Goal: Communication & Community: Answer question/provide support

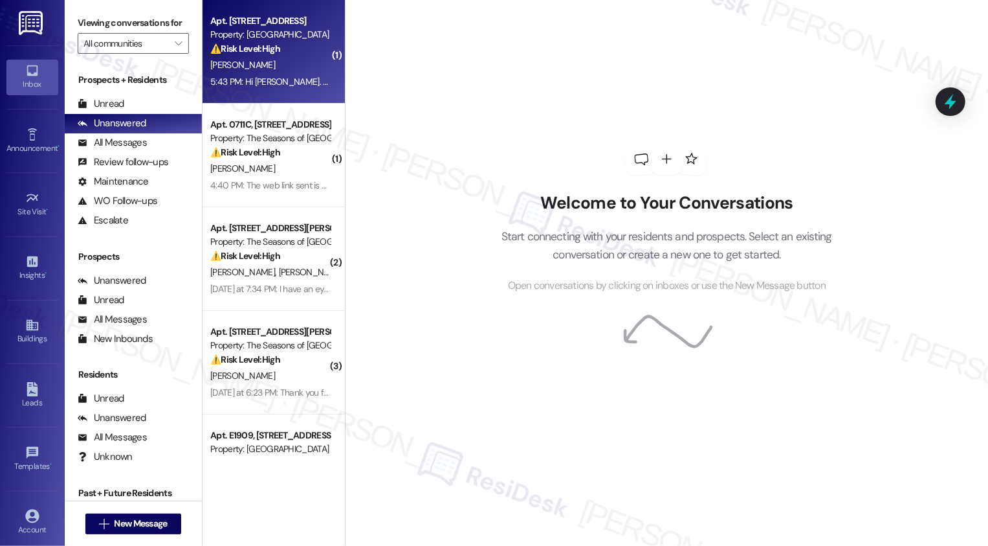
click at [291, 76] on div "5:43 PM: Hi [PERSON_NAME]. What can u do to get the $50 insurance noncomp taken…" at bounding box center [497, 82] width 575 height 12
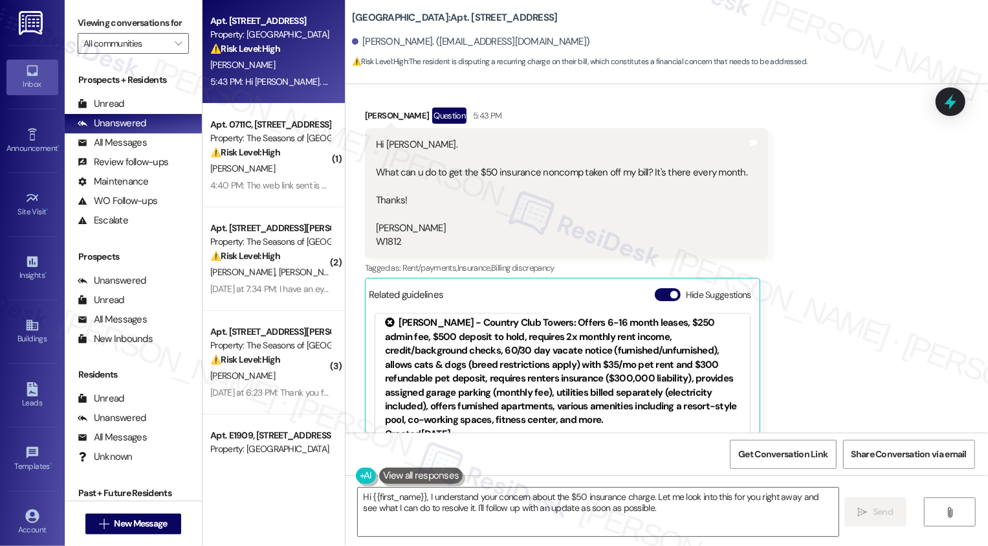
scroll to position [443, 0]
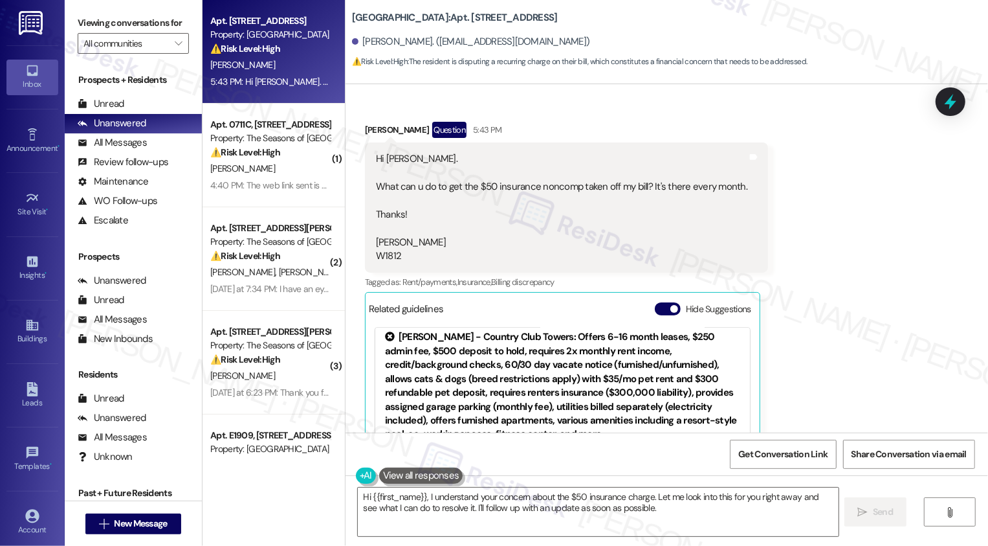
drag, startPoint x: 344, startPoint y: 17, endPoint x: 435, endPoint y: 17, distance: 90.6
click at [435, 17] on b "Country Club Towers: Apt. [STREET_ADDRESS]" at bounding box center [455, 18] width 206 height 14
copy b "[GEOGRAPHIC_DATA]:"
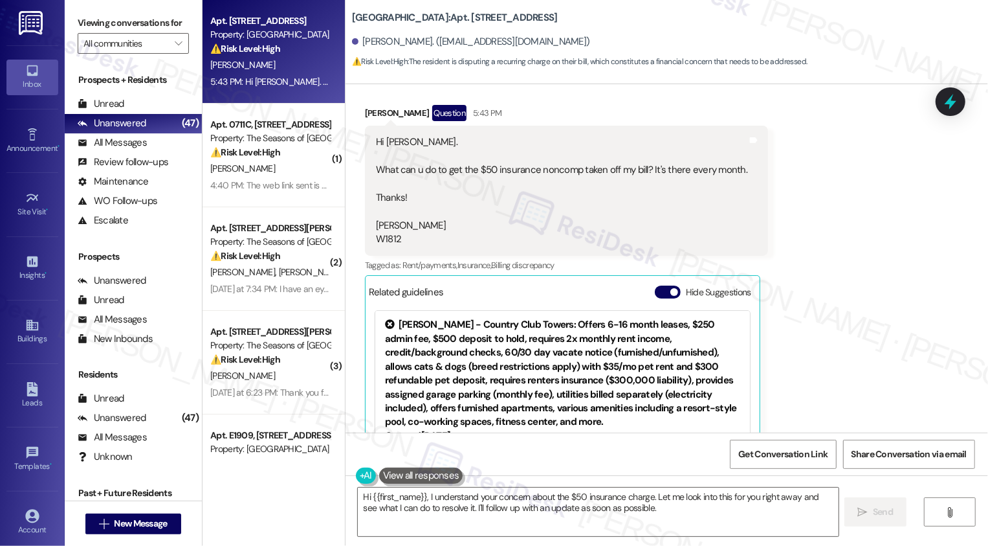
scroll to position [456, 0]
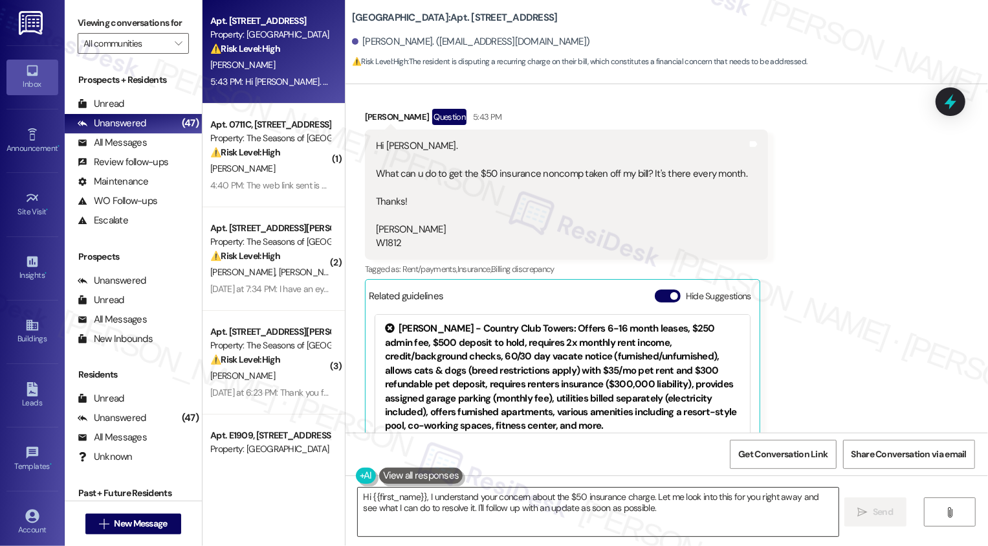
click at [443, 496] on textarea "Hi {{first_name}}, I understand your concern about the $50 insurance charge. Le…" at bounding box center [598, 511] width 481 height 49
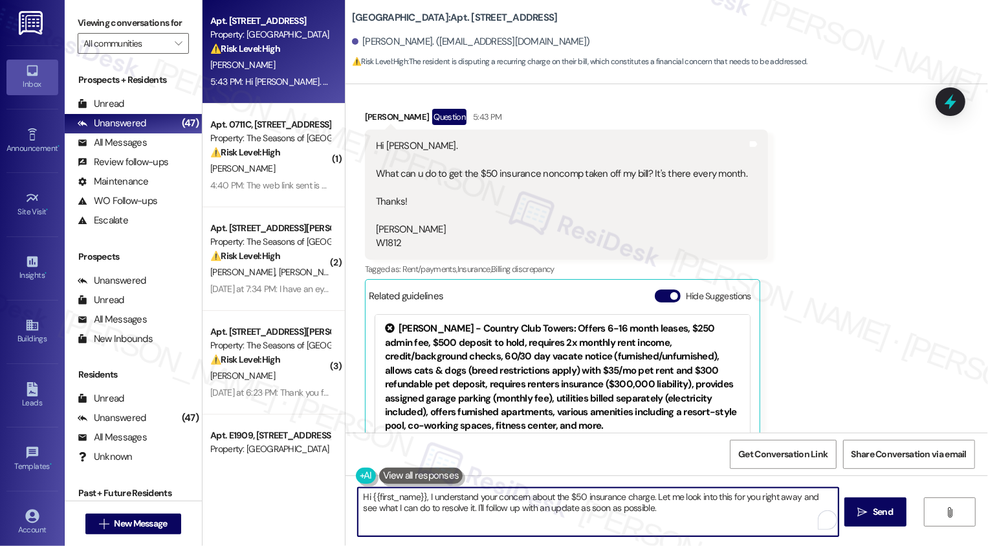
click at [590, 505] on textarea "Hi {{first_name}}, I understand your concern about the $50 insurance charge. Le…" at bounding box center [598, 511] width 481 height 49
click at [672, 524] on textarea "Hi {{first_name}}, I understand your concern about the $50 insurance charge. Le…" at bounding box center [597, 511] width 481 height 49
drag, startPoint x: 648, startPoint y: 494, endPoint x: 682, endPoint y: 531, distance: 49.9
click at [680, 529] on textarea "Hi {{first_name}}, I understand your concern about the $50 insurance charge. Ha…" at bounding box center [597, 511] width 481 height 49
paste textarea "forward the email where his insurance policy was approved to [EMAIL_ADDRESS][DO…"
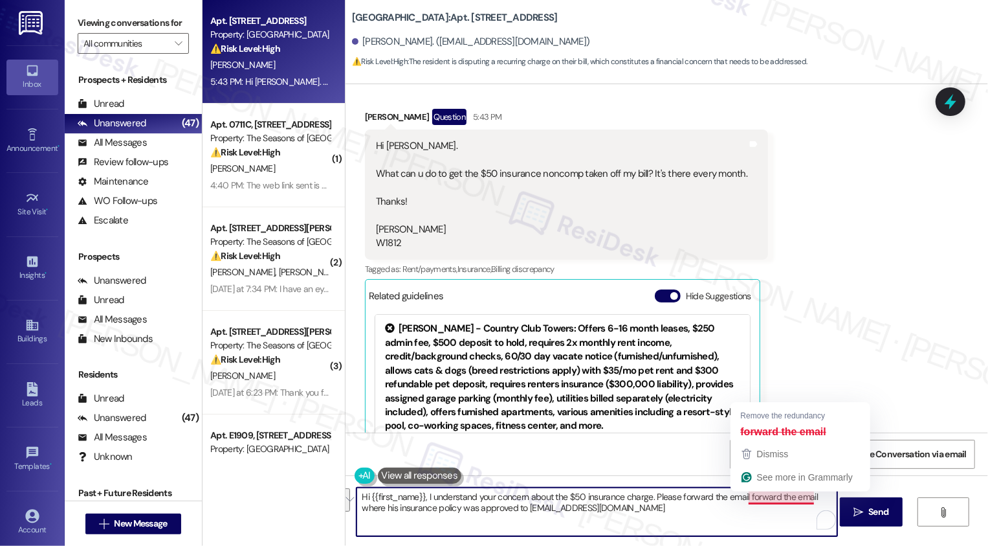
drag, startPoint x: 742, startPoint y: 499, endPoint x: 806, endPoint y: 505, distance: 64.3
click at [807, 505] on textarea "Hi {{first_name}}, I understand your concern about the $50 insurance charge. Pl…" at bounding box center [597, 511] width 481 height 49
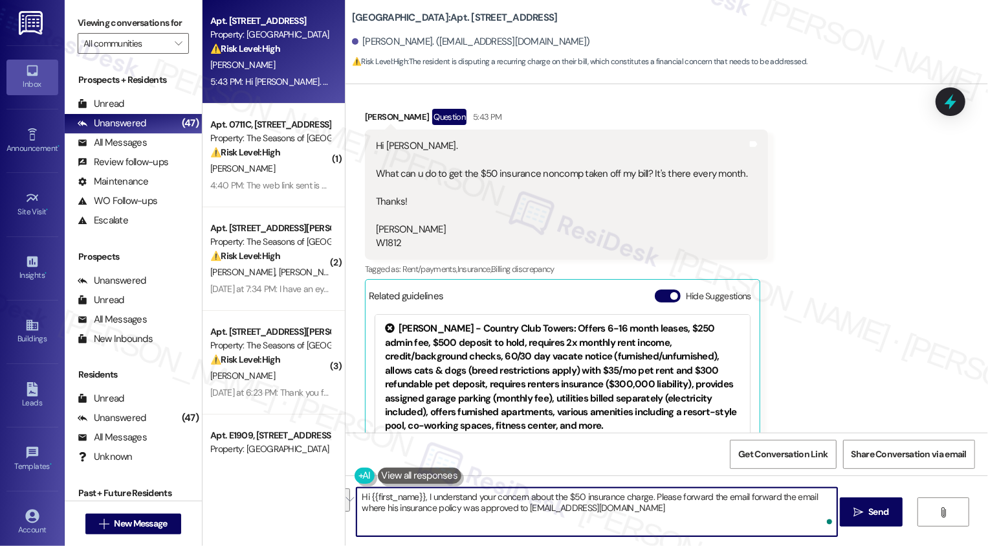
click at [758, 504] on textarea "Hi {{first_name}}, I understand your concern about the $50 insurance charge. Pl…" at bounding box center [597, 511] width 481 height 49
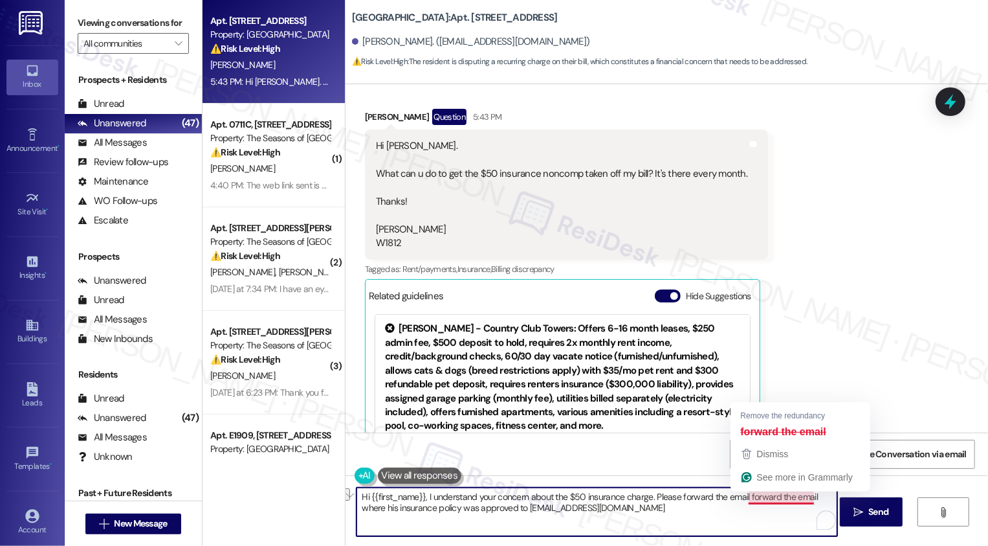
drag, startPoint x: 740, startPoint y: 495, endPoint x: 806, endPoint y: 498, distance: 66.1
click at [806, 498] on textarea "Hi {{first_name}}, I understand your concern about the $50 insurance charge. Pl…" at bounding box center [597, 511] width 481 height 49
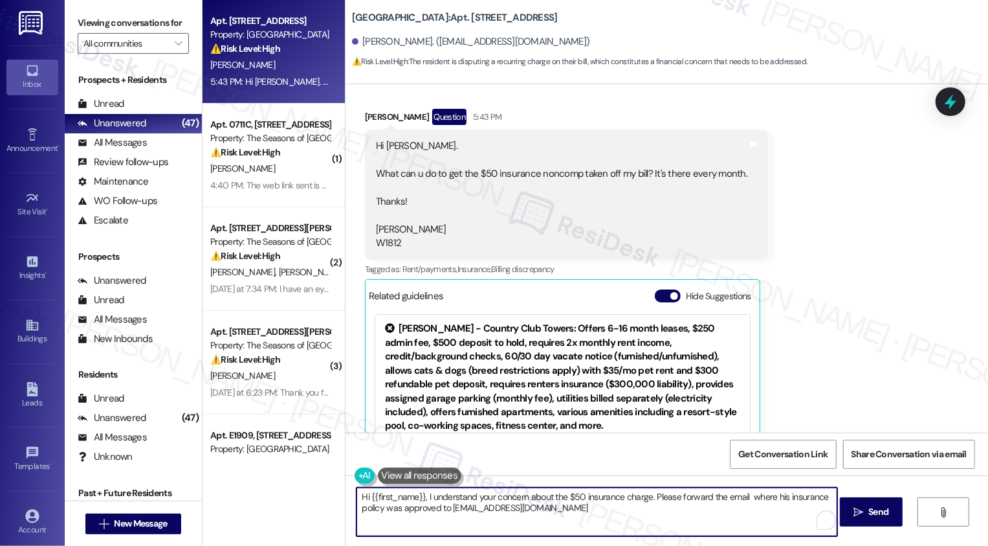
click at [777, 498] on textarea "Hi {{first_name}}, I understand your concern about the $50 insurance charge. Pl…" at bounding box center [597, 511] width 481 height 49
click at [444, 507] on textarea "Hi {{first_name}}, I understand your concern about the $50 insurance charge. Pl…" at bounding box center [597, 511] width 481 height 49
click at [598, 517] on textarea "Hi {{first_name}}, I understand your concern about the $50 insurance charge. Pl…" at bounding box center [597, 511] width 481 height 49
click at [615, 507] on textarea "Hi {{first_name}}, I understand your concern about the $50 insurance charge. Pl…" at bounding box center [597, 511] width 481 height 49
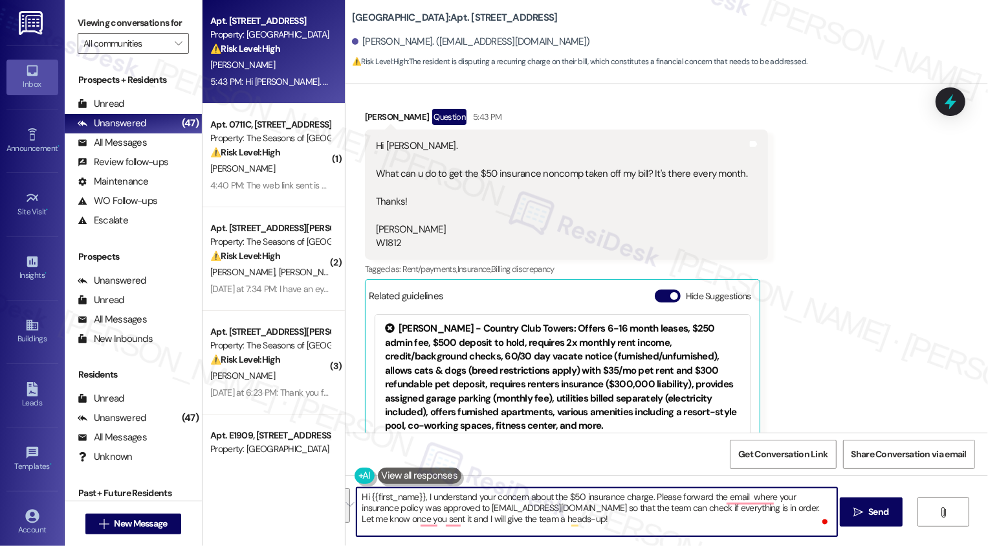
paste textarea "Could you please forward the email where your insurance policy was approved to …"
click at [645, 507] on textarea "Hi {{first_name}}, I understand your concern about the $50 insurance charge. Co…" at bounding box center [597, 511] width 481 height 49
click at [357, 518] on textarea "Hi {{first_name}}, I understand your concern about the $50 insurance charge. Co…" at bounding box center [597, 511] width 481 height 49
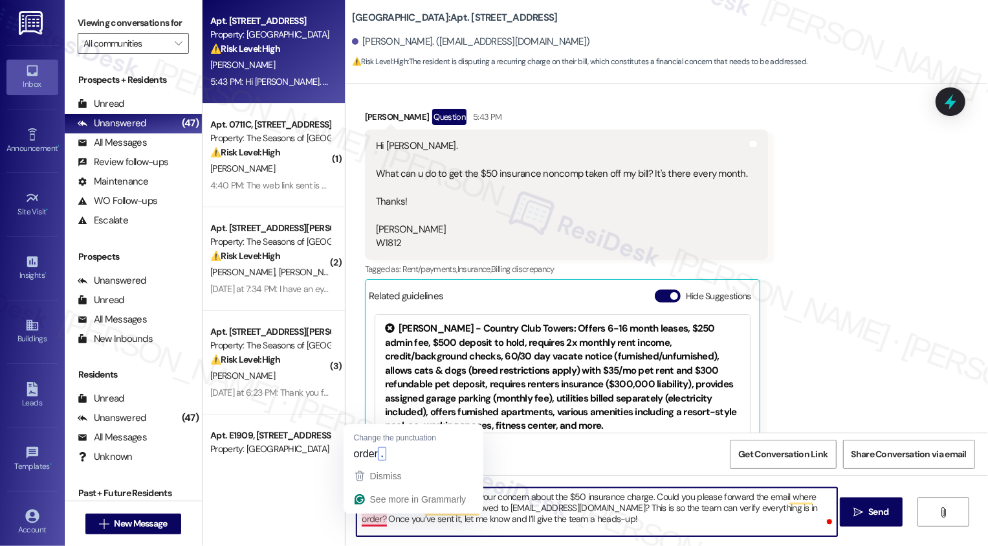
click at [377, 518] on textarea "Hi {{first_name}}, I understand your concern about the $50 insurance charge. Co…" at bounding box center [597, 511] width 481 height 49
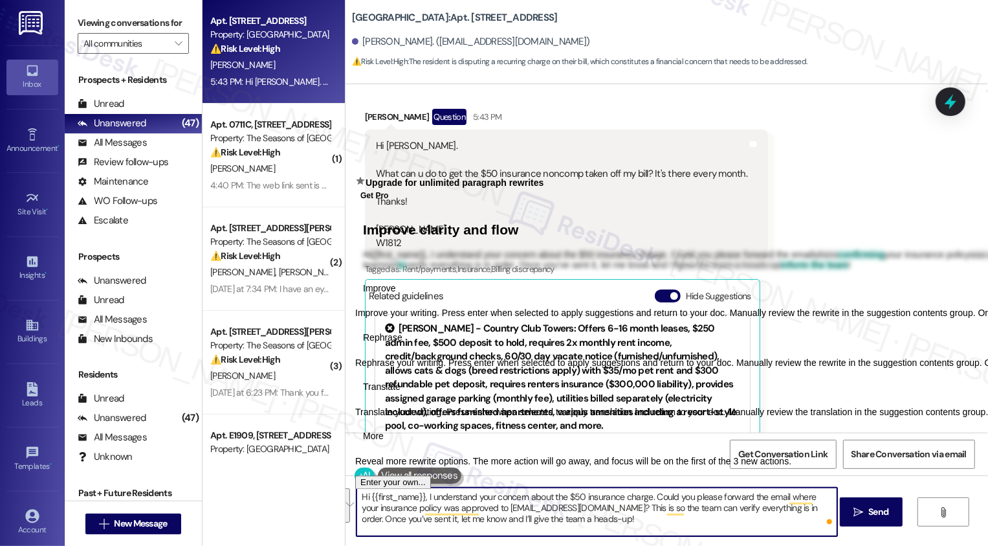
click at [403, 344] on span "Rephrase" at bounding box center [382, 338] width 39 height 14
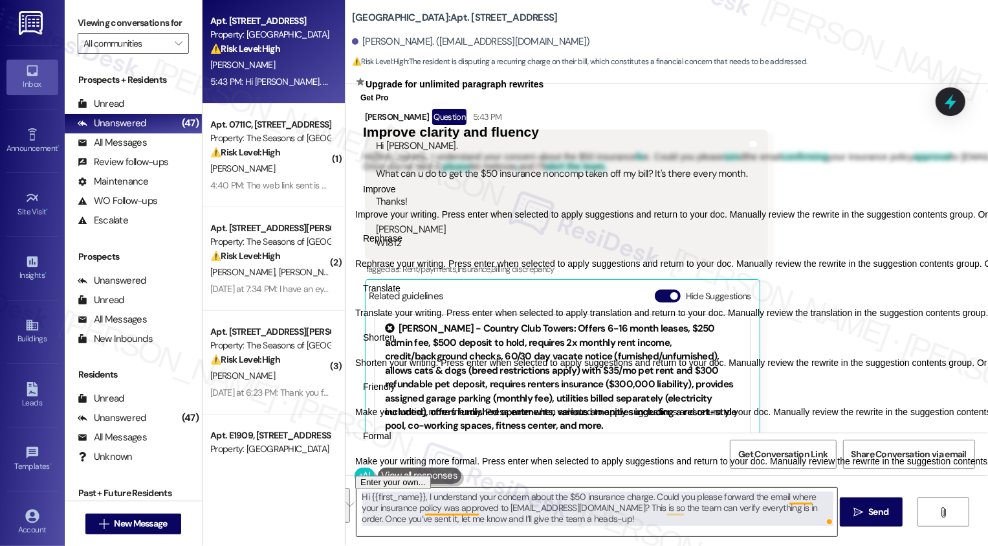
click at [430, 502] on textarea "Hi {{first_name}}, I understand your concern about the $50 insurance charge. Co…" at bounding box center [597, 511] width 481 height 49
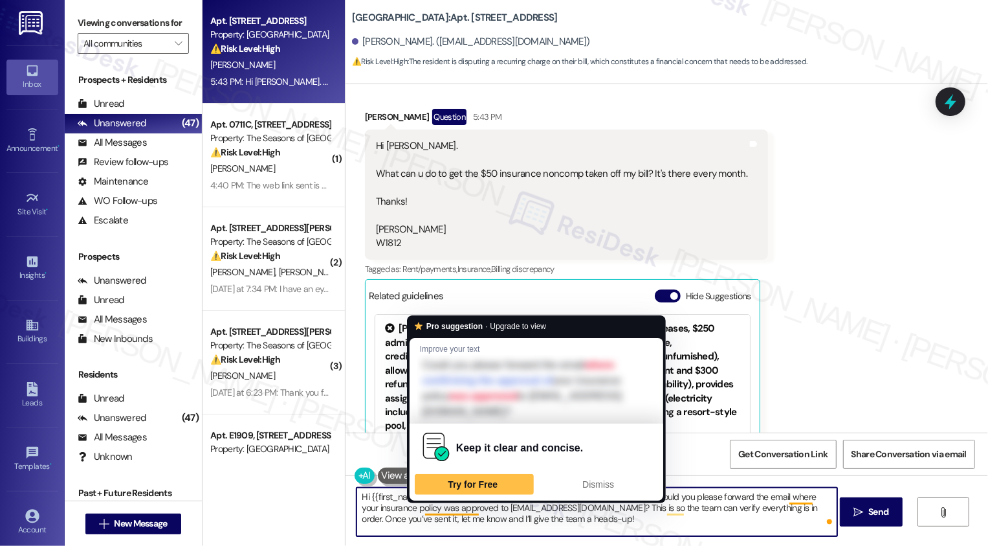
click at [489, 509] on textarea "Hi {{first_name}}, I understand your concern about the $50 insurance charge. Co…" at bounding box center [597, 511] width 481 height 49
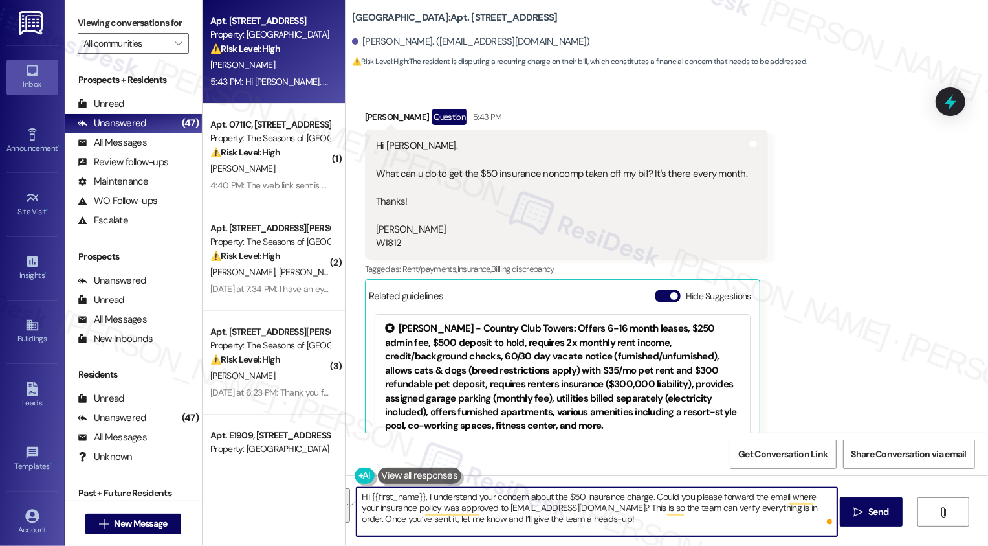
paste textarea "showing your insurance policy approval to [EMAIL_ADDRESS][DOMAIN_NAME] ? This w…"
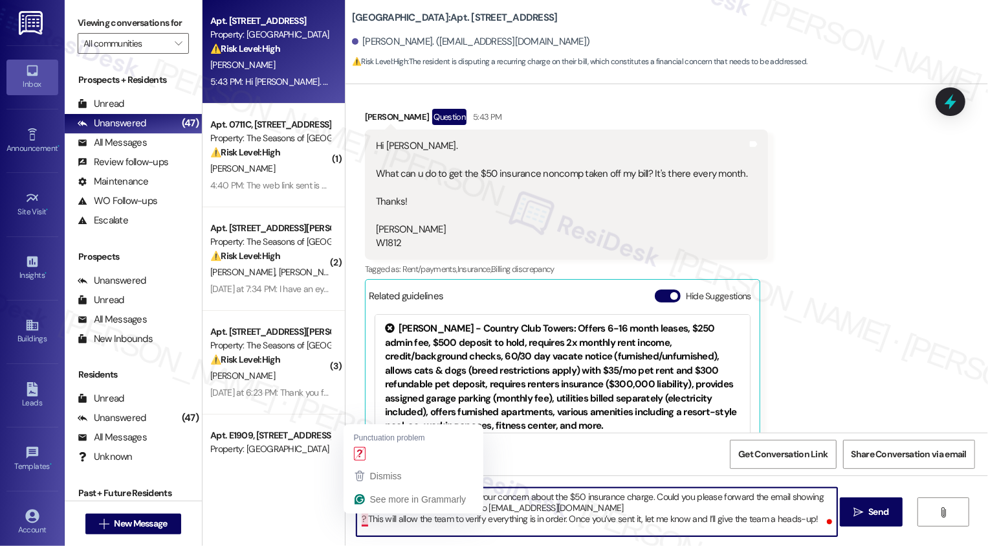
click at [357, 517] on textarea "Hi {{first_name}}, I understand your concern about the $50 insurance charge. Co…" at bounding box center [597, 511] width 481 height 49
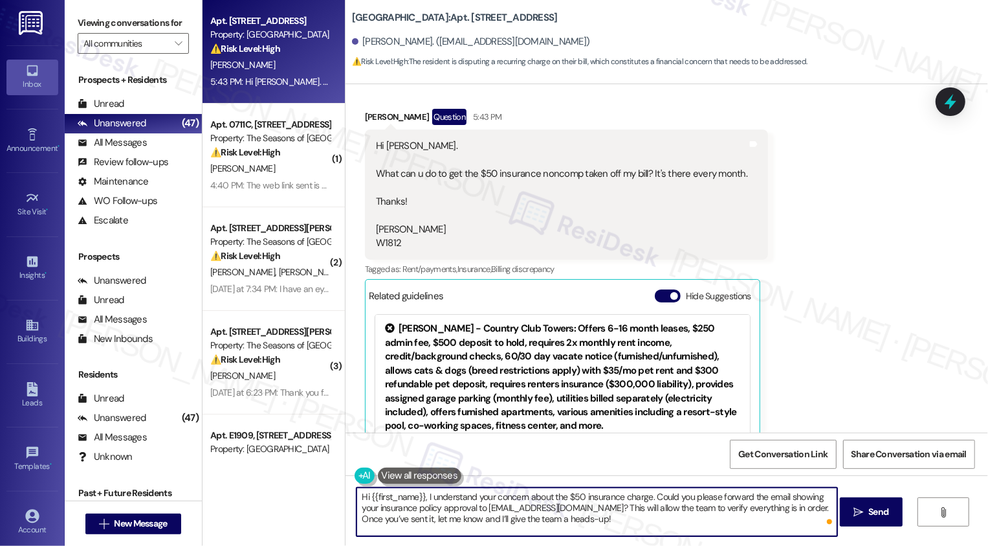
click at [698, 522] on textarea "Hi {{first_name}}, I understand your concern about the $50 insurance charge. Co…" at bounding box center [597, 511] width 481 height 49
click at [609, 514] on textarea "Hi {{first_name}}, I understand your concern about the $50 insurance charge. Co…" at bounding box center [597, 511] width 481 height 49
click at [659, 522] on textarea "Hi {{first_name}}, I understand your concern about the $50 insurance charge. Co…" at bounding box center [597, 511] width 481 height 49
type textarea "Hi {{first_name}}, I understand your concern about the $50 insurance charge. Co…"
click at [872, 521] on button " Send" at bounding box center [871, 511] width 63 height 29
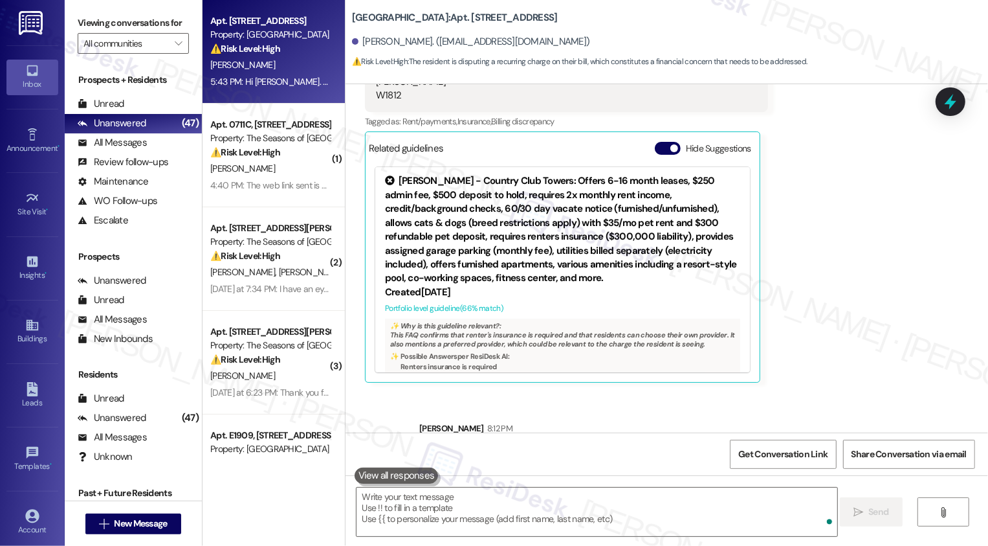
scroll to position [668, 0]
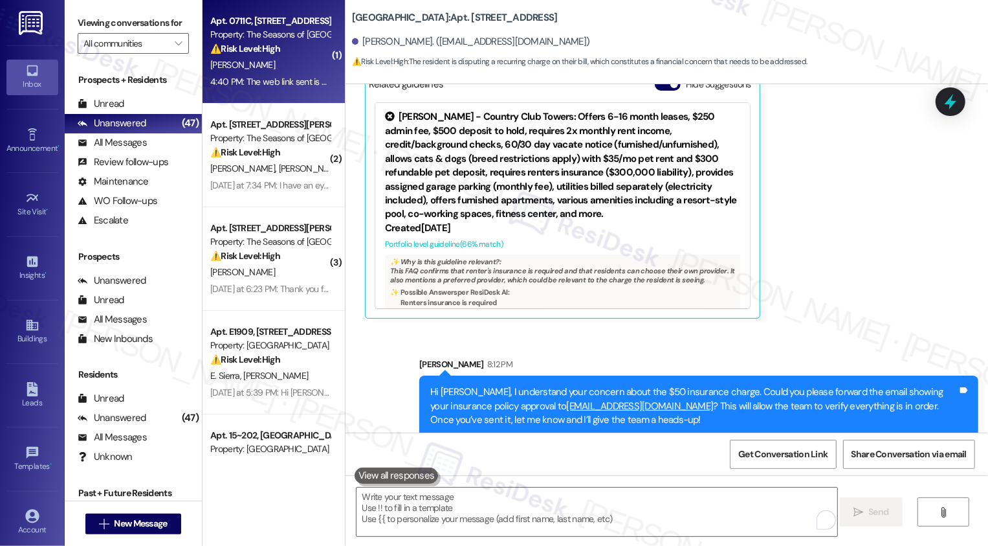
click at [266, 62] on div "[PERSON_NAME]" at bounding box center [270, 65] width 122 height 16
type textarea "Fetching suggested responses. Please feel free to read through the conversation…"
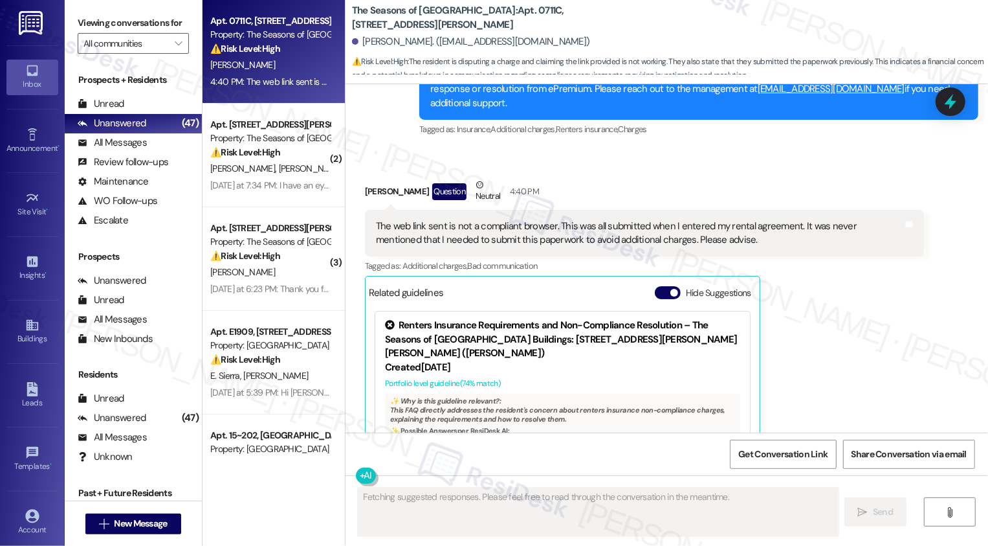
scroll to position [2786, 0]
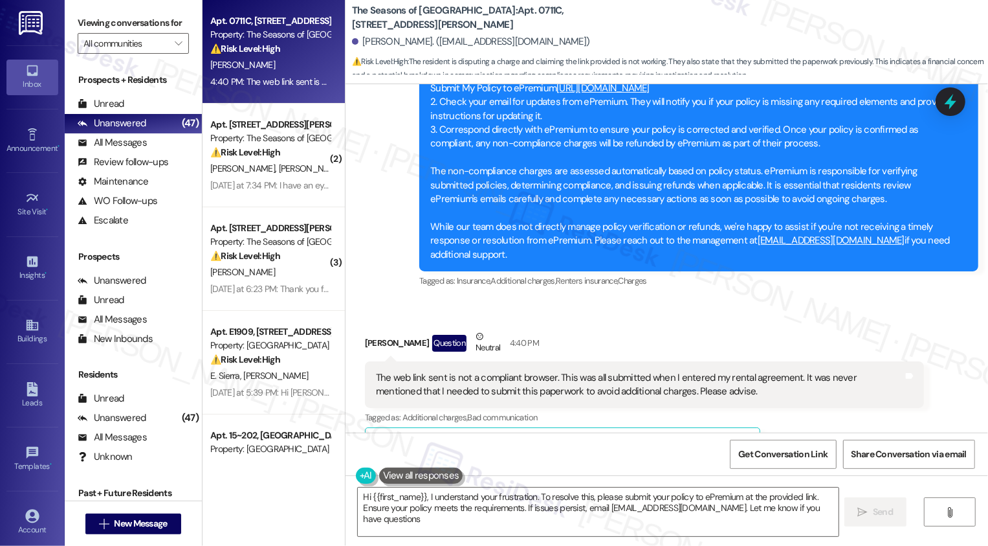
type textarea "Hi {{first_name}}, I understand your frustration. To resolve this, please submi…"
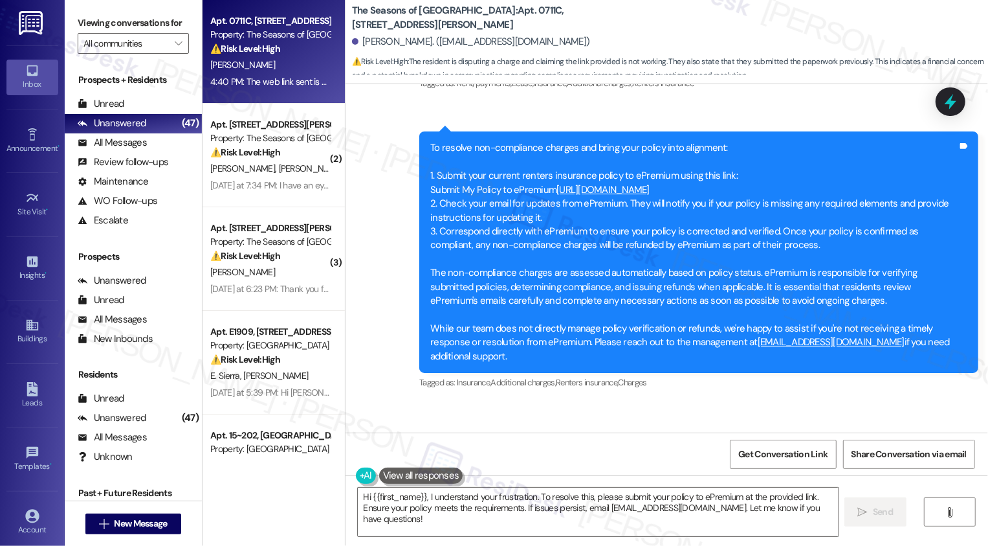
scroll to position [2766, 0]
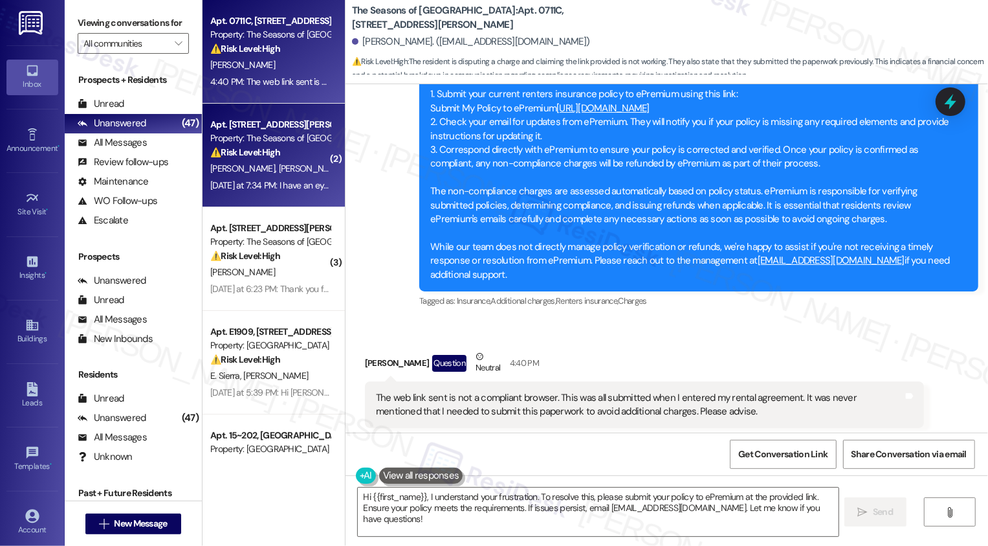
click at [289, 166] on div "[PERSON_NAME] [PERSON_NAME]" at bounding box center [270, 168] width 122 height 16
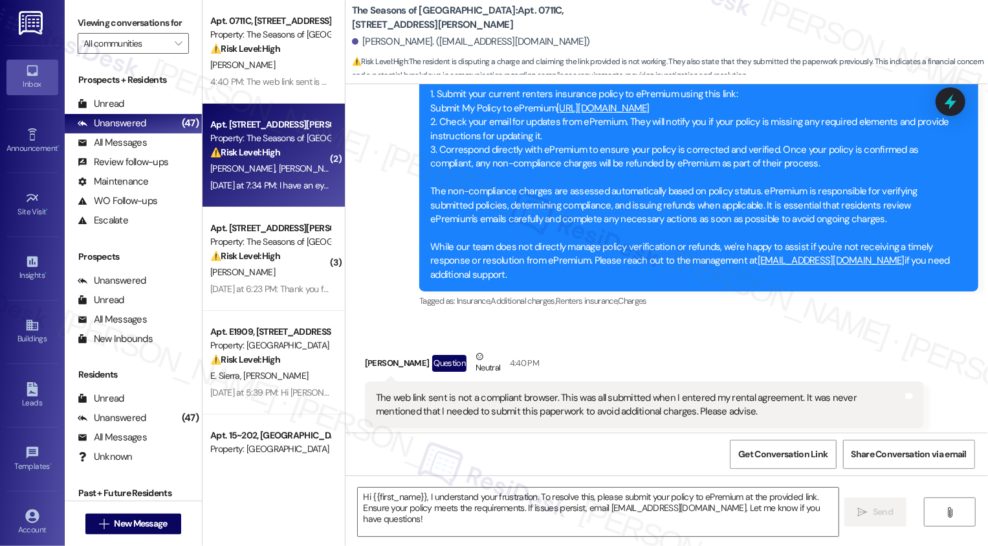
click at [289, 166] on div "[PERSON_NAME] [PERSON_NAME]" at bounding box center [270, 168] width 122 height 16
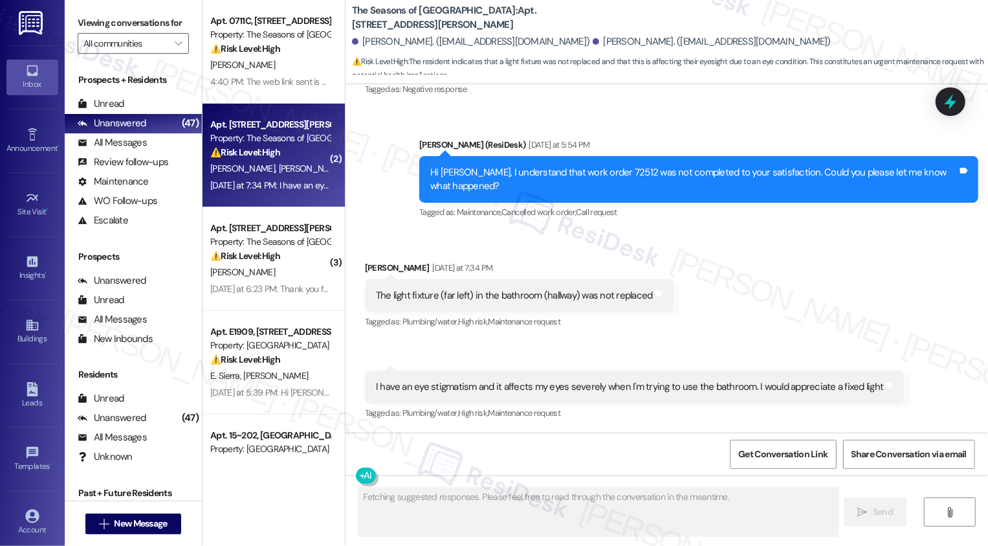
scroll to position [550, 0]
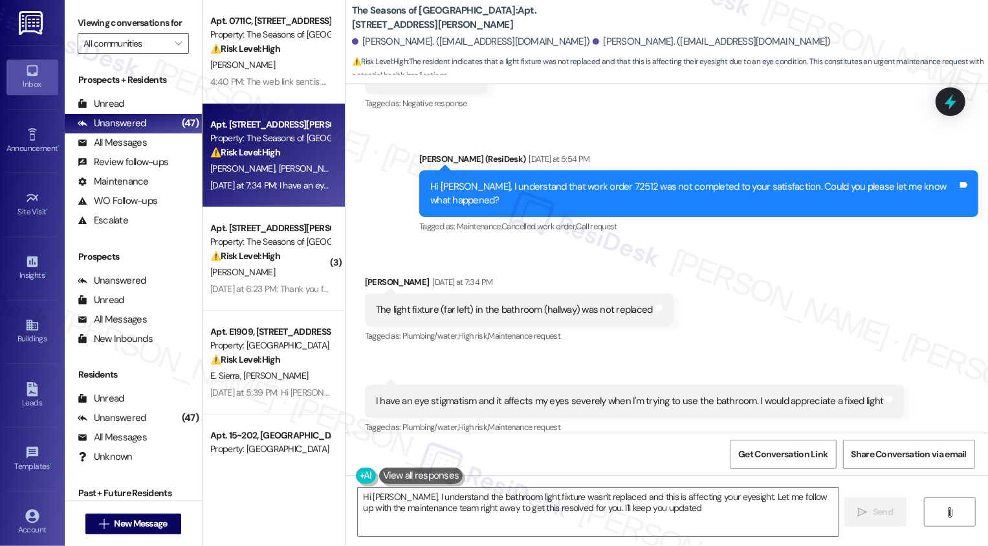
type textarea "Hi [PERSON_NAME], I understand the bathroom light fixture wasn't replaced and t…"
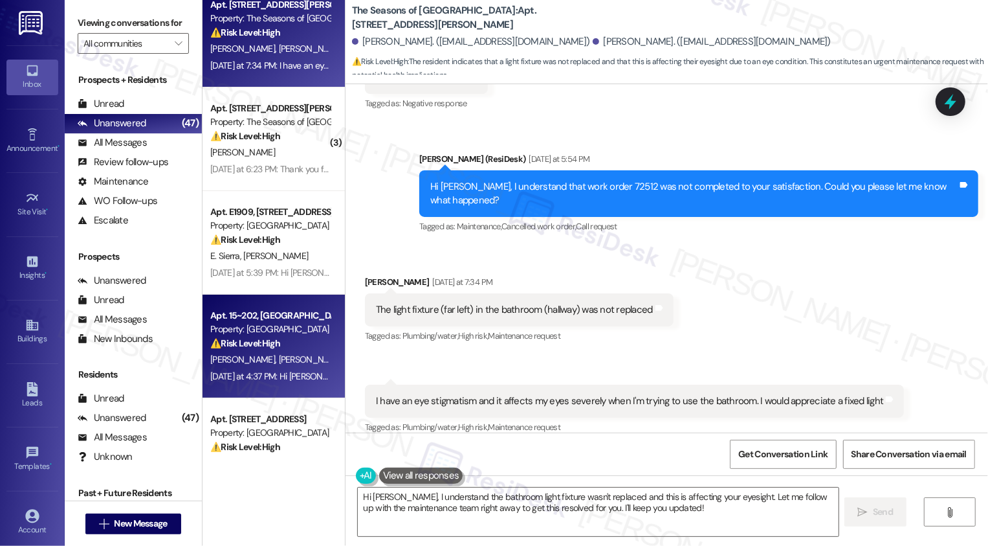
scroll to position [212, 0]
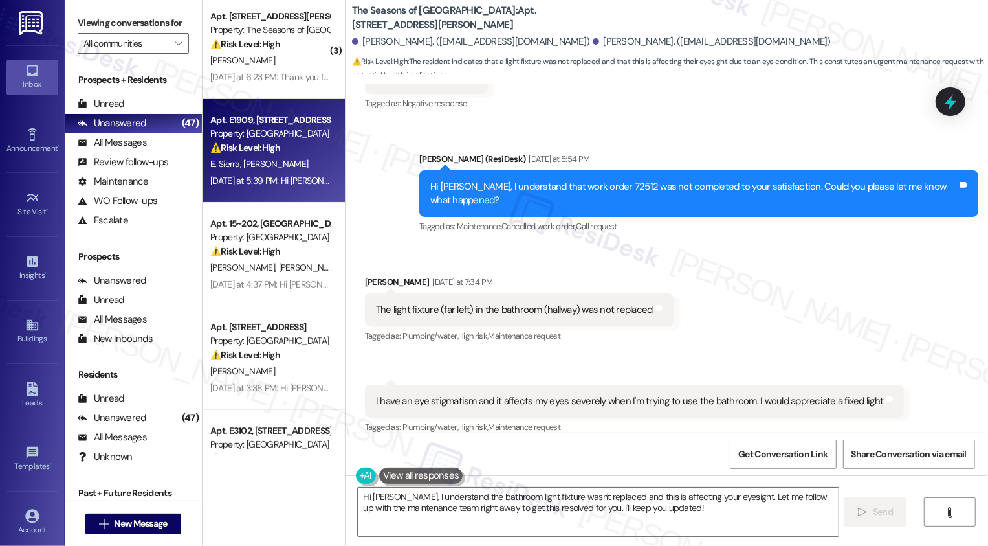
click at [267, 141] on div "⚠️ Risk Level: High The resident is disputing a $100 charge for renter's insura…" at bounding box center [270, 148] width 120 height 14
type textarea "Fetching suggested responses. Please feel free to read through the conversation…"
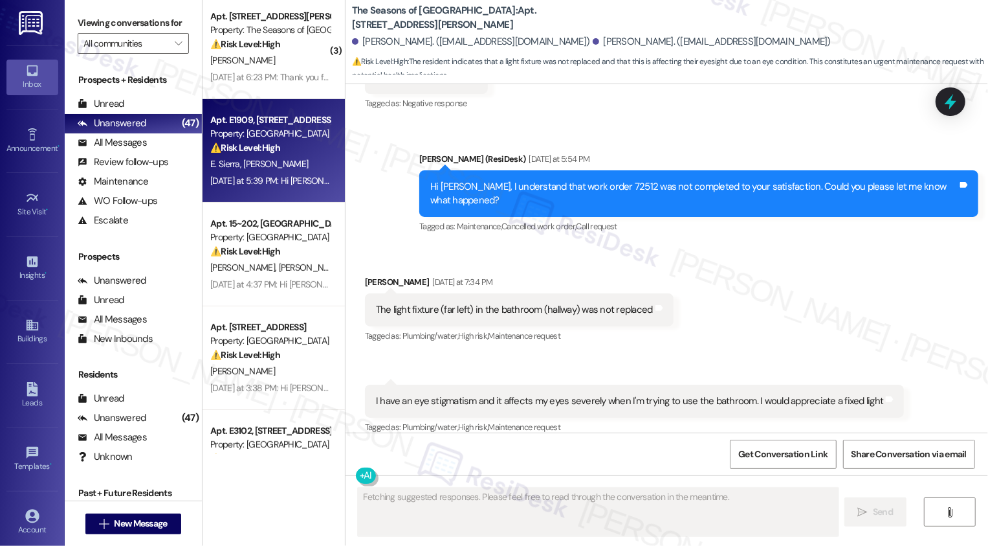
click at [267, 141] on div "⚠️ Risk Level: High The resident is disputing a $100 charge for renter's insura…" at bounding box center [270, 148] width 120 height 14
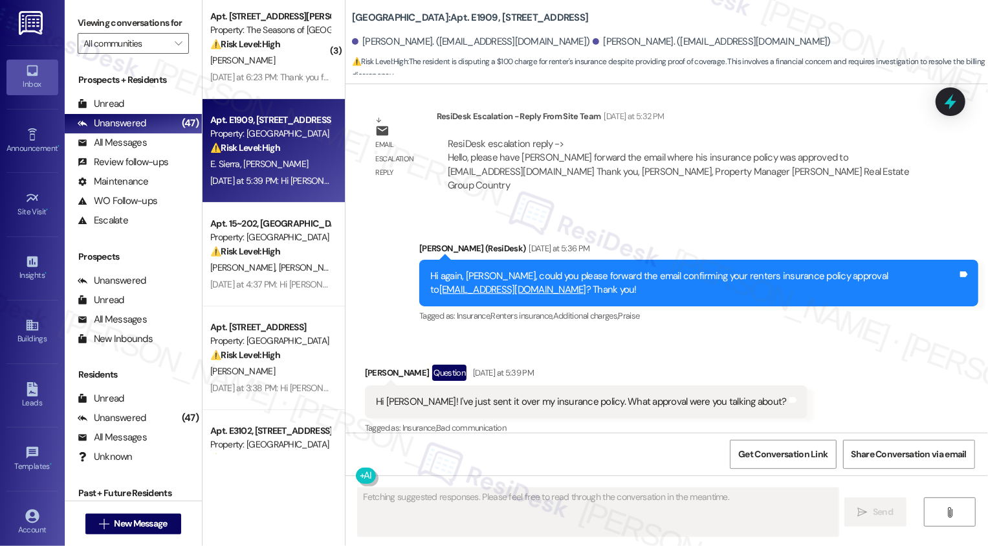
scroll to position [1169, 0]
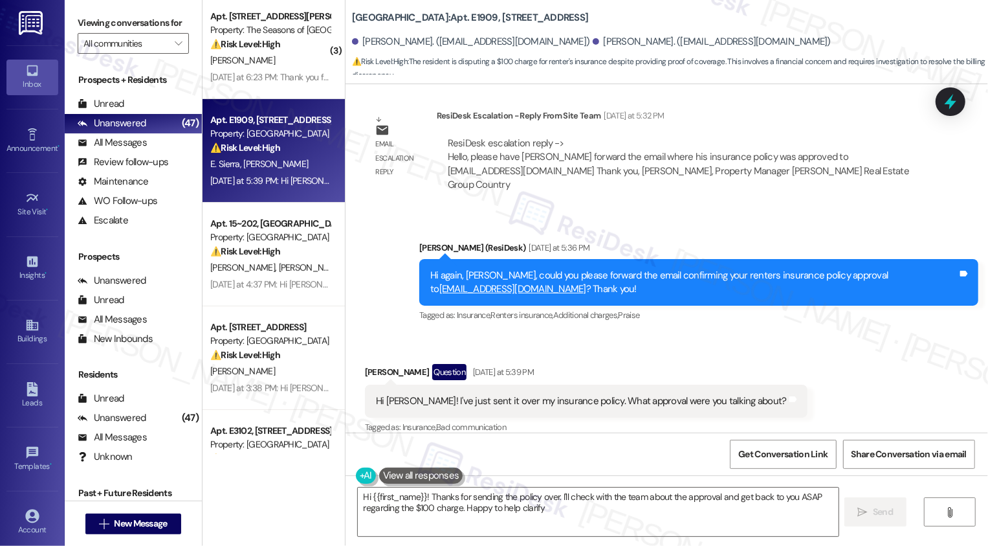
type textarea "Hi {{first_name}}! Thanks for sending the policy over. I'll check with the team…"
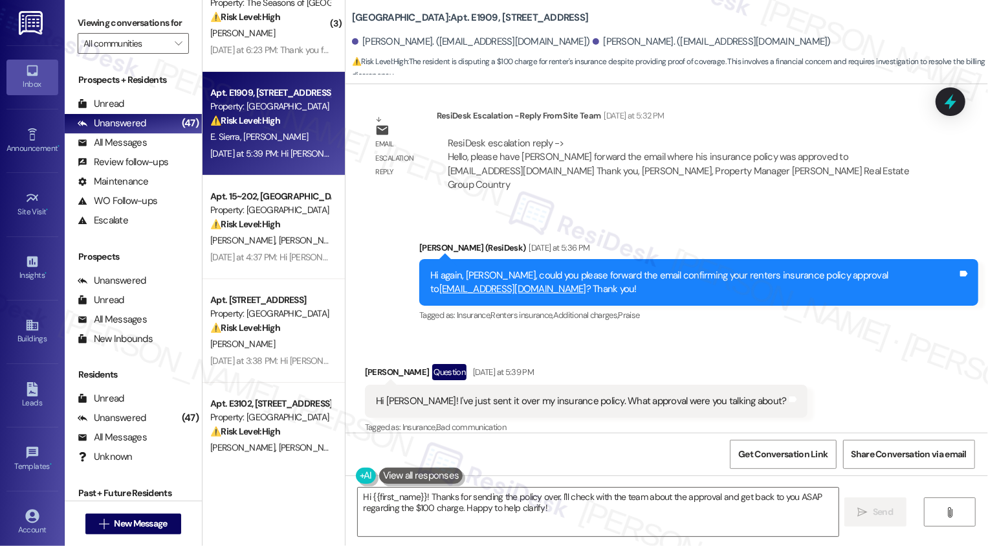
scroll to position [252, 0]
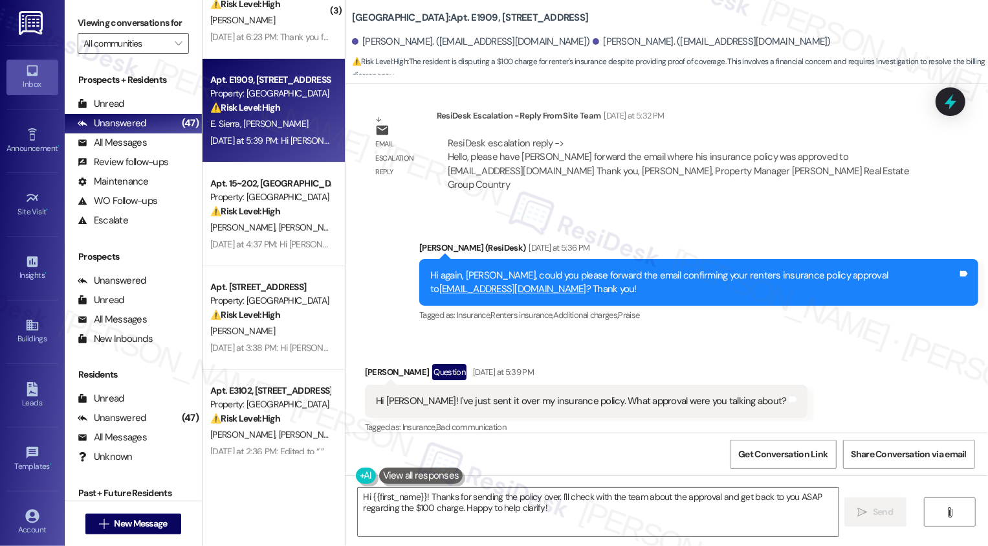
click at [269, 327] on div "[PERSON_NAME]" at bounding box center [270, 331] width 122 height 16
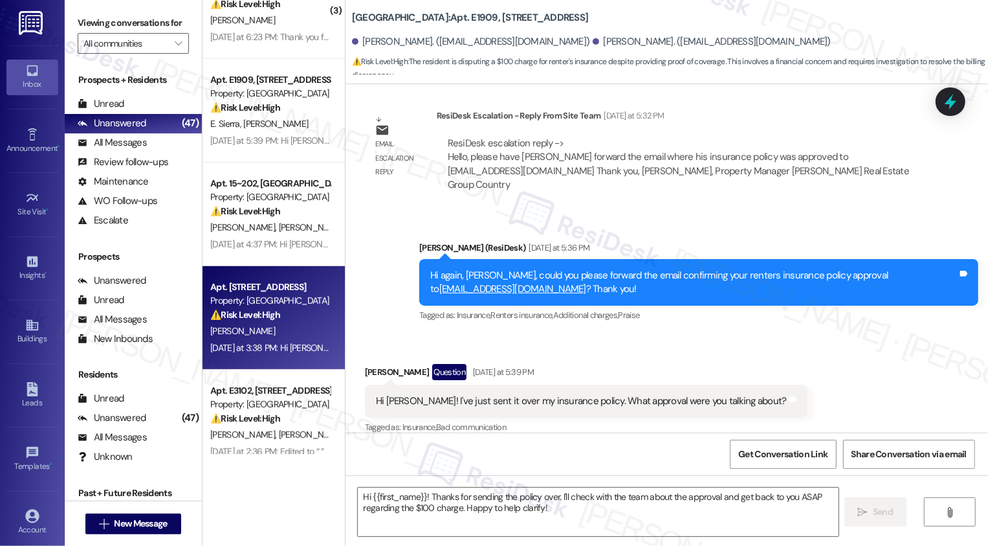
type textarea "Fetching suggested responses. Please feel free to read through the conversation…"
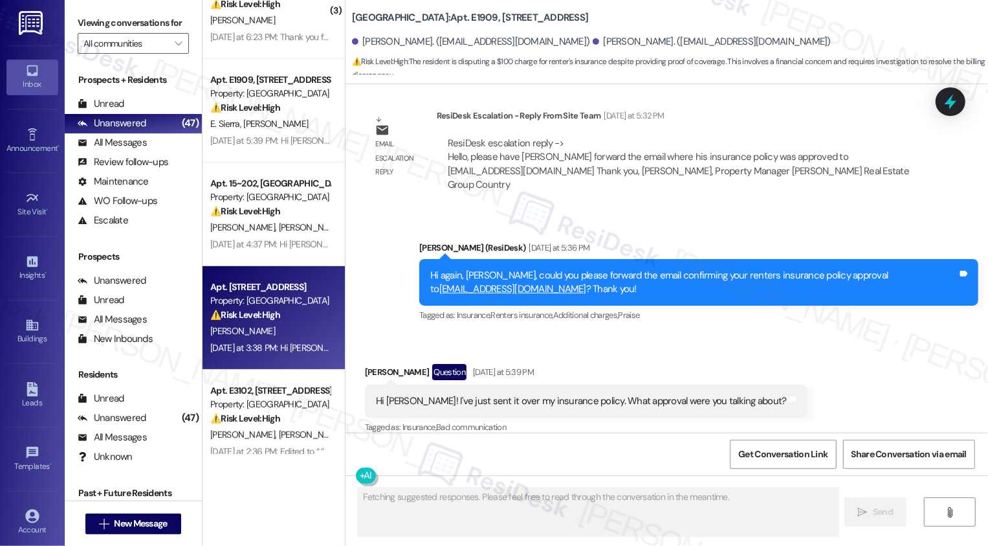
click at [269, 327] on div "[PERSON_NAME]" at bounding box center [270, 331] width 122 height 16
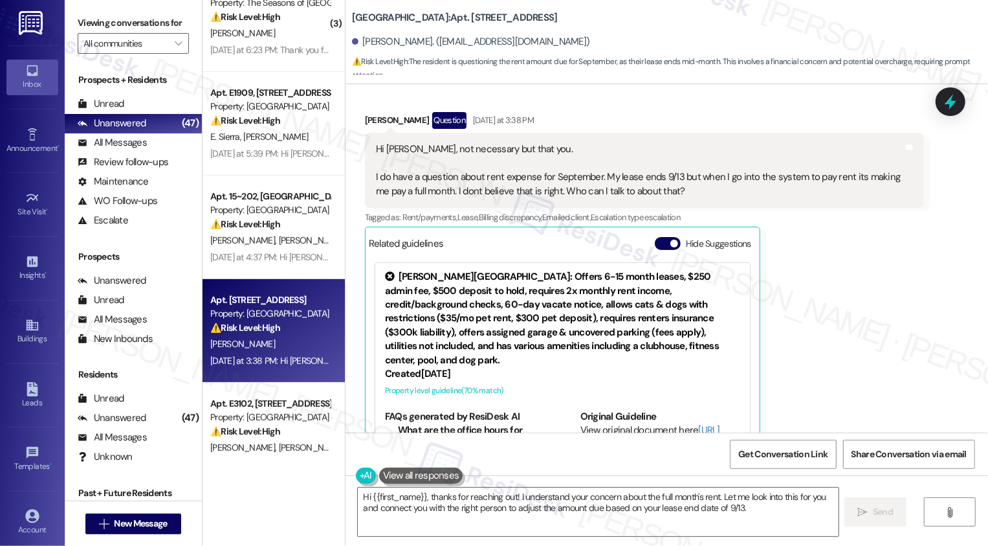
scroll to position [2664, 0]
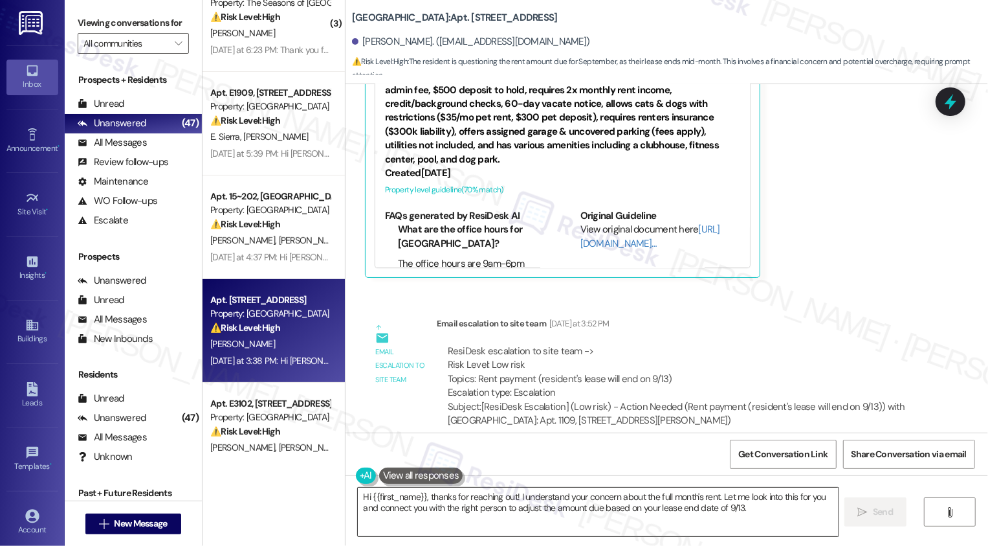
click at [412, 501] on textarea "Hi {{first_name}}, thanks for reaching out! I understand your concern about the…" at bounding box center [598, 511] width 481 height 49
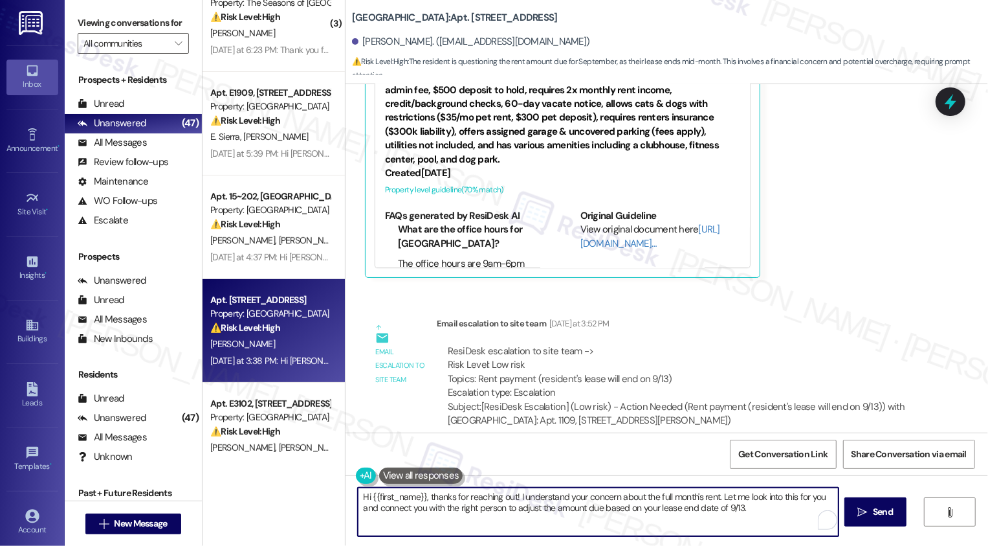
click at [579, 508] on textarea "Hi {{first_name}}, thanks for reaching out! I understand your concern about the…" at bounding box center [598, 511] width 481 height 49
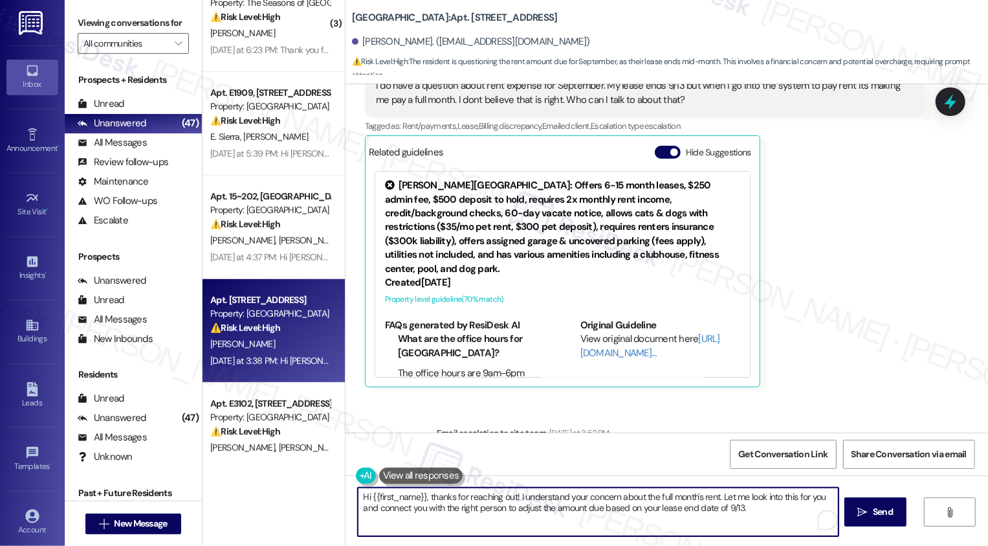
scroll to position [2423, 0]
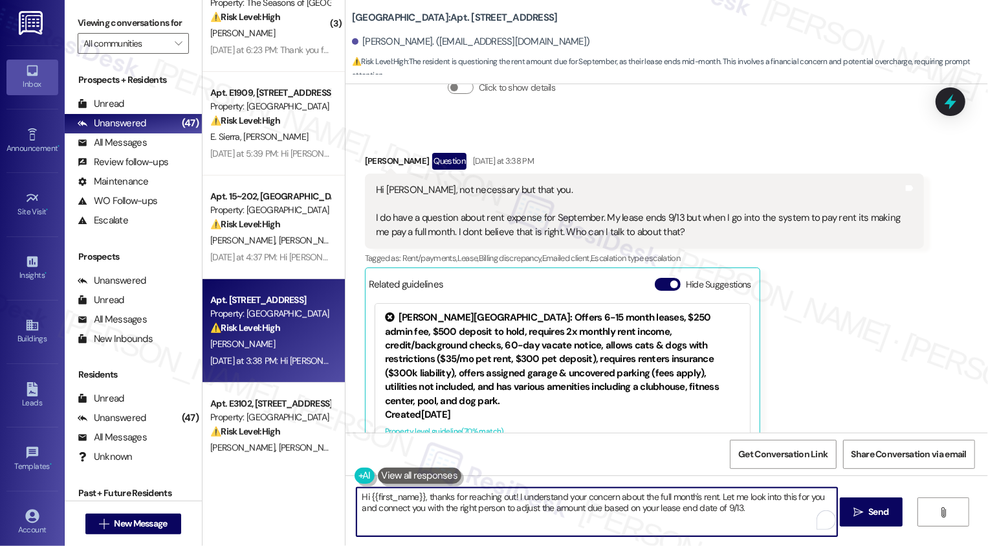
drag, startPoint x: 716, startPoint y: 496, endPoint x: 751, endPoint y: 514, distance: 39.4
click at [751, 514] on textarea "Hi {{first_name}}, thanks for reaching out! I understand your concern about the…" at bounding box center [597, 511] width 481 height 49
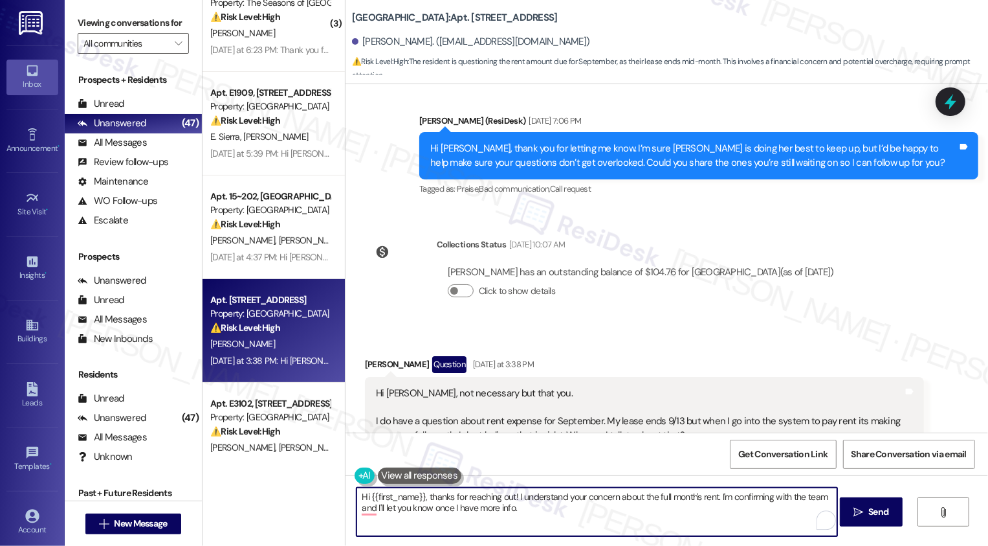
scroll to position [2257, 0]
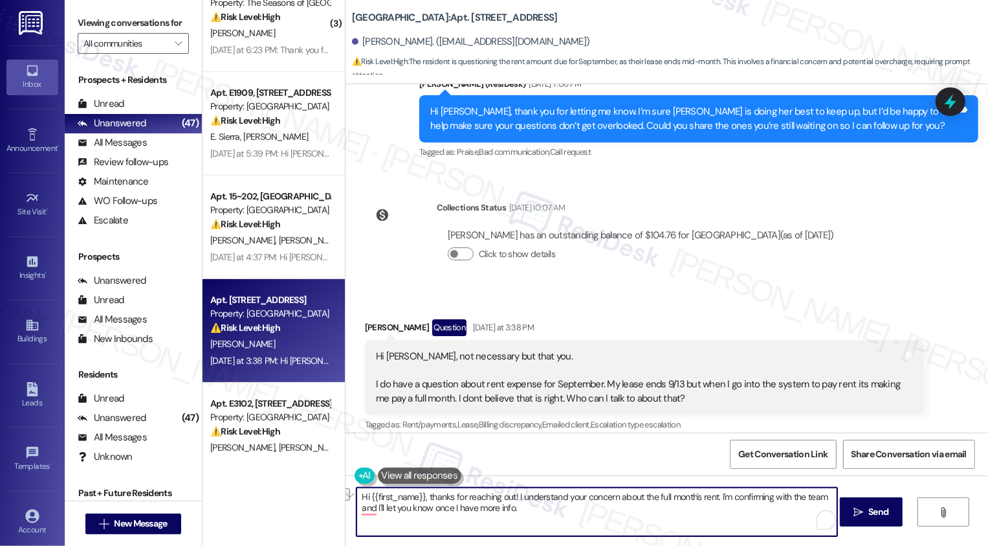
drag, startPoint x: 509, startPoint y: 497, endPoint x: 404, endPoint y: 497, distance: 104.8
click at [404, 497] on textarea "Hi {{first_name}}, thanks for reaching out! I understand your concern about the…" at bounding box center [597, 511] width 481 height 49
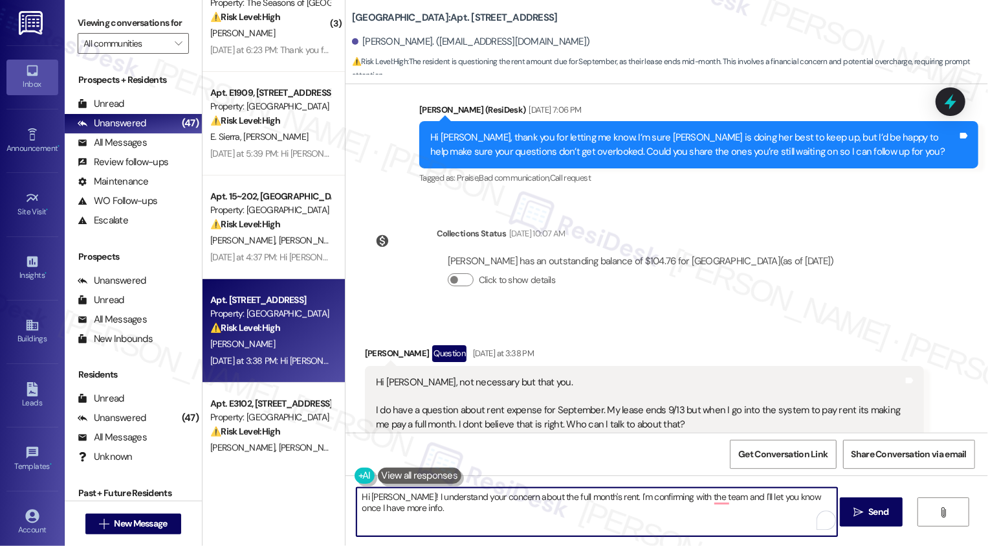
scroll to position [2228, 0]
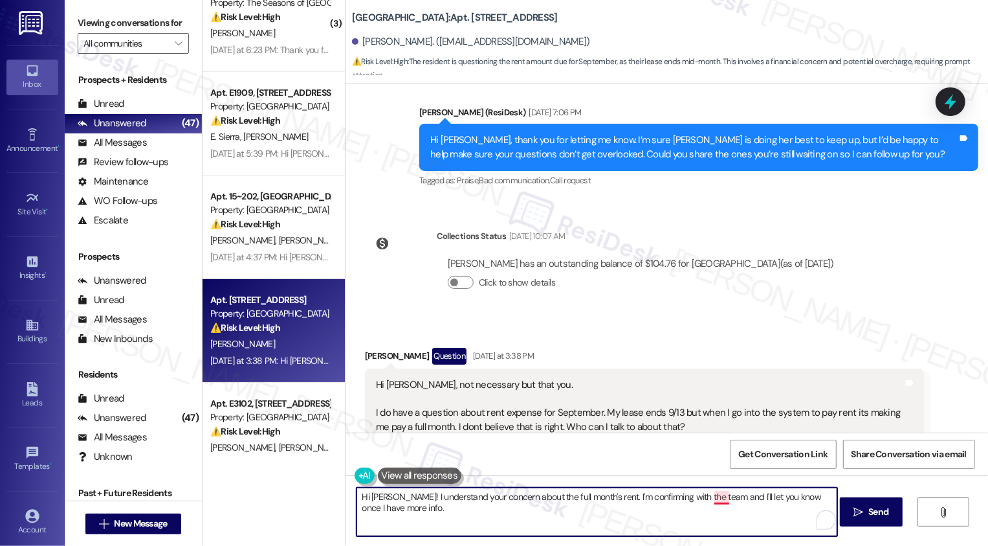
click at [710, 497] on textarea "Hi [PERSON_NAME]! I understand your concern about the full month's rent. I'm co…" at bounding box center [597, 511] width 481 height 49
click at [744, 516] on textarea "Hi [PERSON_NAME]! I understand your concern about the full month's rent. I'm co…" at bounding box center [597, 511] width 481 height 49
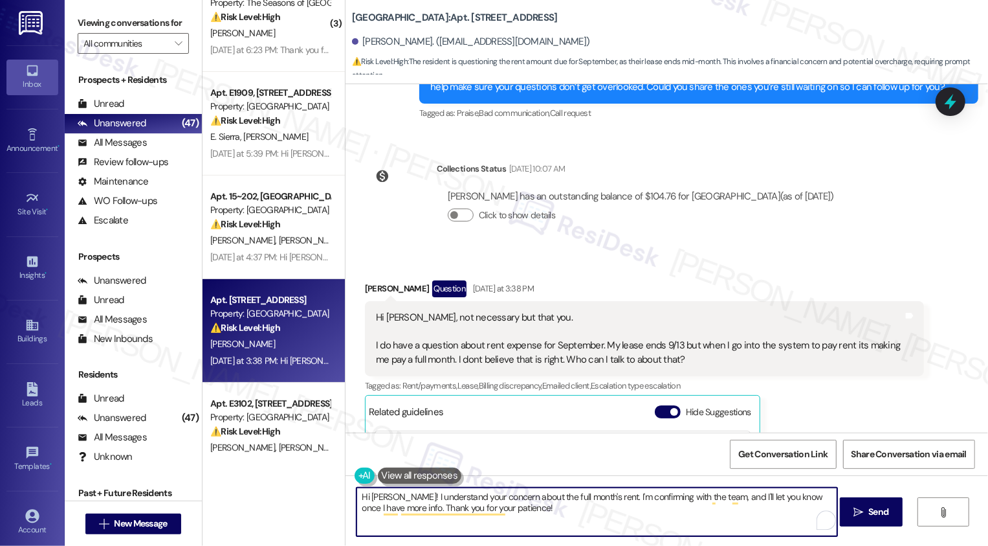
scroll to position [2320, 0]
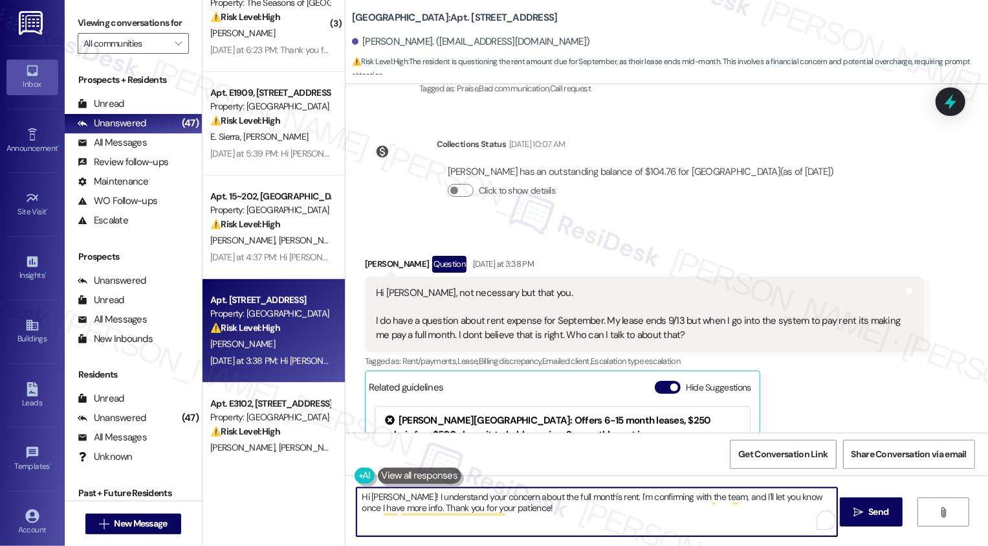
click at [715, 509] on textarea "Hi [PERSON_NAME]! I understand your concern about the full month's rent. I'm co…" at bounding box center [597, 511] width 481 height 49
type textarea "Hi [PERSON_NAME]! I understand your concern about the full month's rent. I'm co…"
click at [873, 515] on span "Send" at bounding box center [878, 512] width 20 height 14
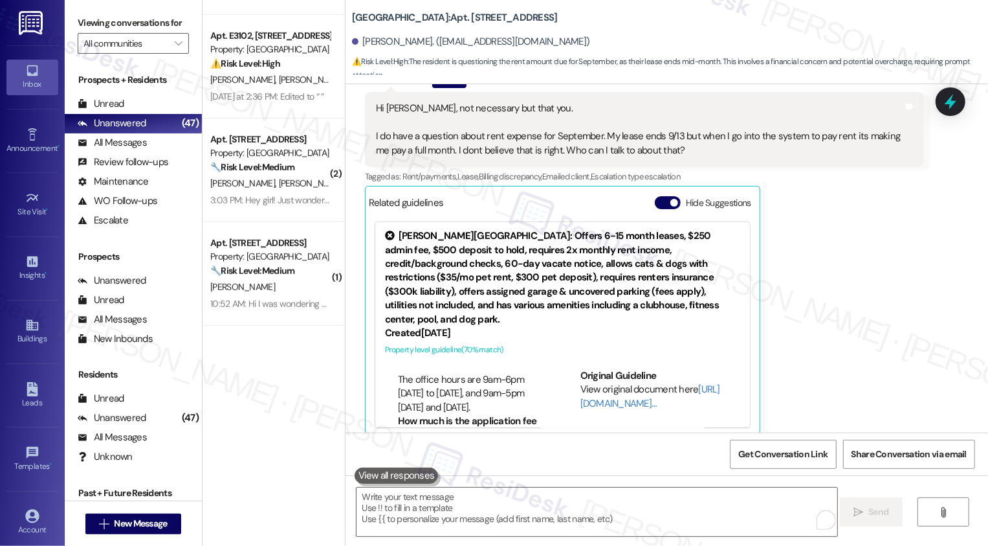
scroll to position [106, 0]
